Goal: Check status: Check status

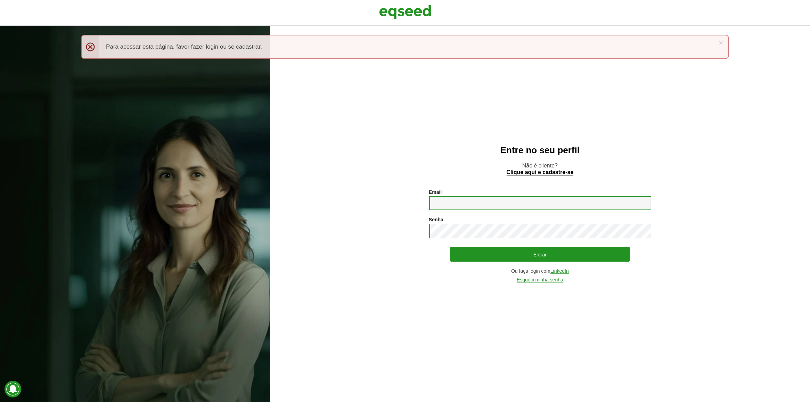
type input "**********"
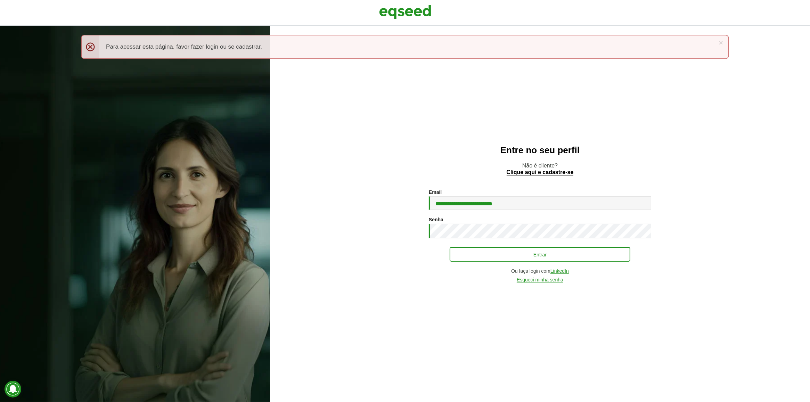
click at [495, 246] on div "**********" at bounding box center [540, 235] width 222 height 93
click at [494, 259] on button "Entrar" at bounding box center [540, 254] width 181 height 13
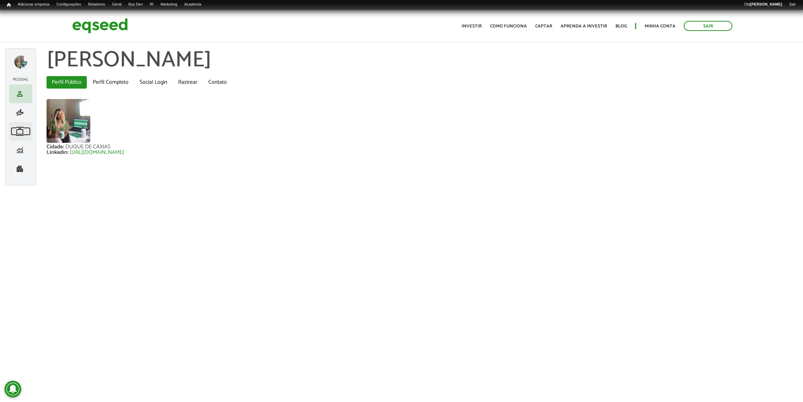
click at [21, 134] on span "work" at bounding box center [20, 131] width 8 height 8
